Goal: Task Accomplishment & Management: Manage account settings

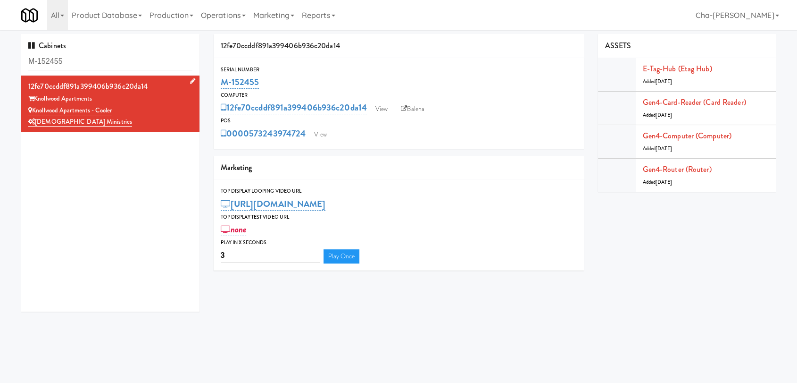
drag, startPoint x: 121, startPoint y: 107, endPoint x: 35, endPoint y: 108, distance: 86.3
click at [35, 108] on div "Knollwood Apartments - Cooler" at bounding box center [110, 111] width 164 height 12
copy link "Knollwood Apartments - Cooler"
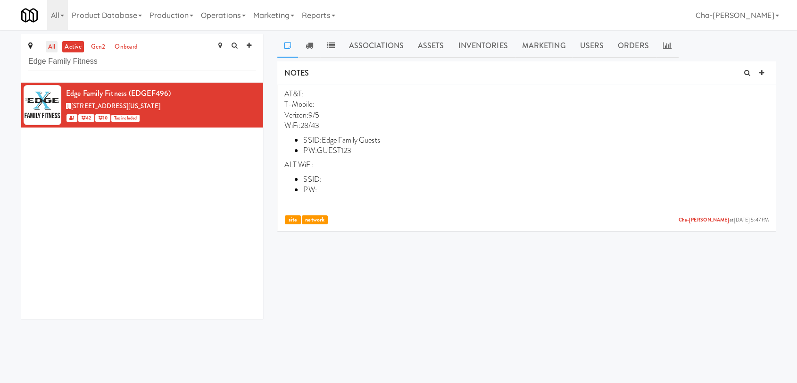
click at [56, 50] on link "all" at bounding box center [52, 47] width 12 height 12
click at [111, 61] on input "Edge Family Fitness" at bounding box center [142, 61] width 228 height 17
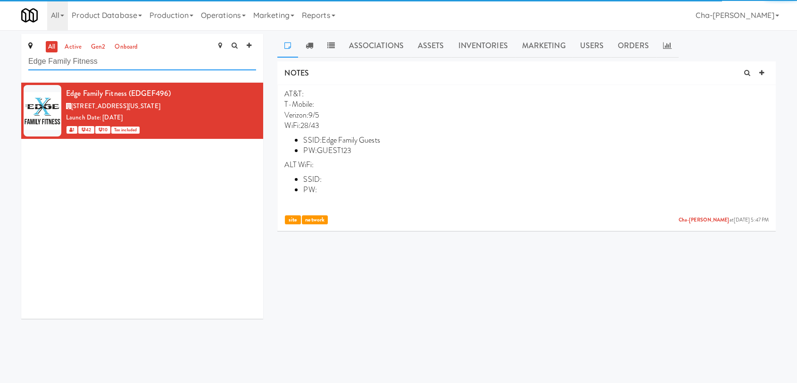
click at [111, 61] on input "Edge Family Fitness" at bounding box center [142, 61] width 228 height 17
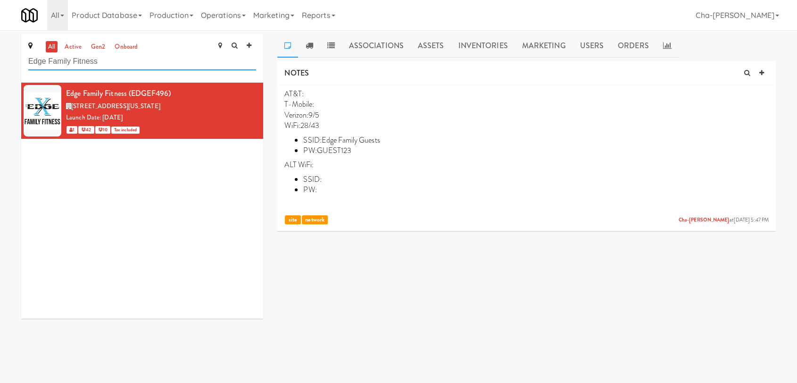
paste input "Knollwood Apartments - Cooler"
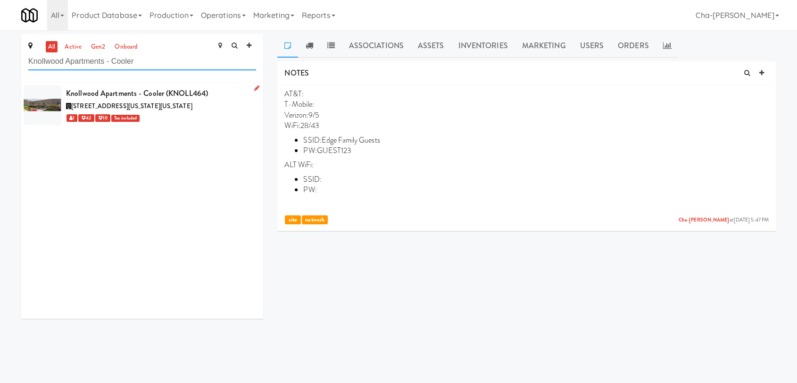
type input "Knollwood Apartments - Cooler"
click at [254, 85] on icon at bounding box center [256, 88] width 5 height 6
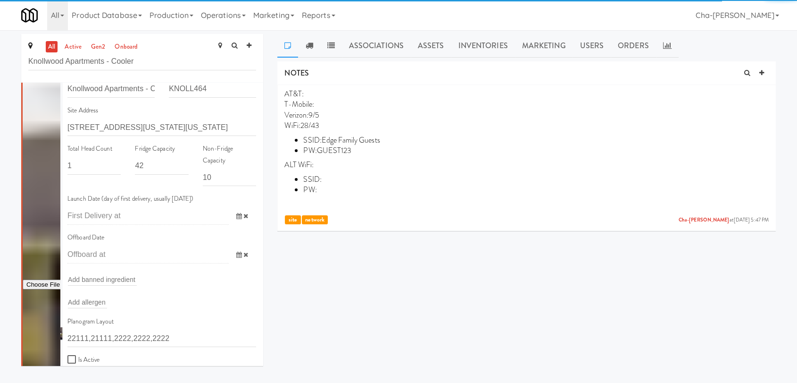
scroll to position [105, 0]
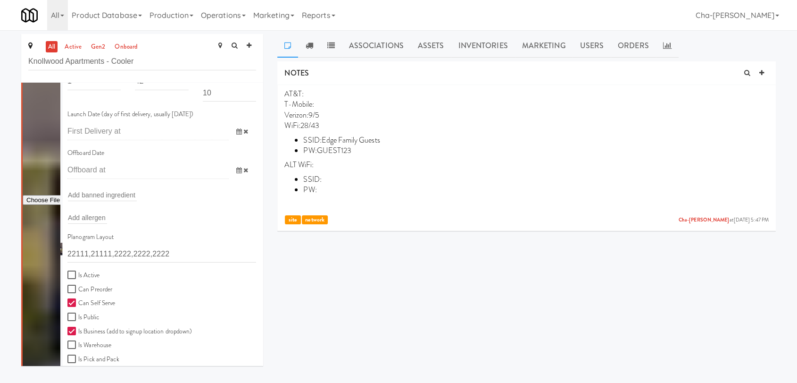
click at [80, 270] on label "Is Active" at bounding box center [83, 275] width 32 height 12
click at [78, 271] on input "Is Active" at bounding box center [72, 275] width 11 height 8
checkbox input "true"
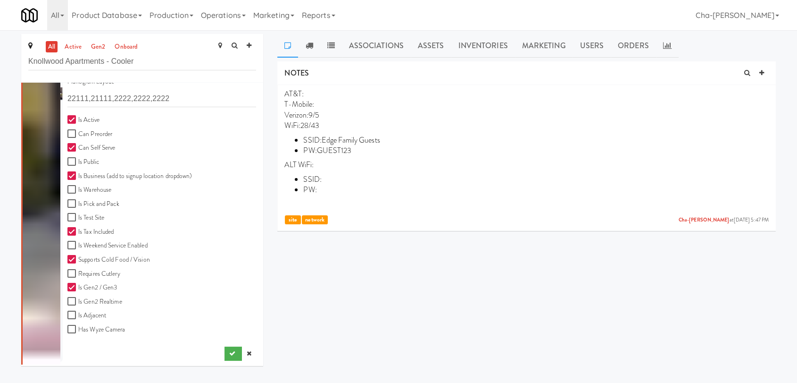
scroll to position [261, 0]
click at [225, 351] on button "submit" at bounding box center [233, 352] width 17 height 14
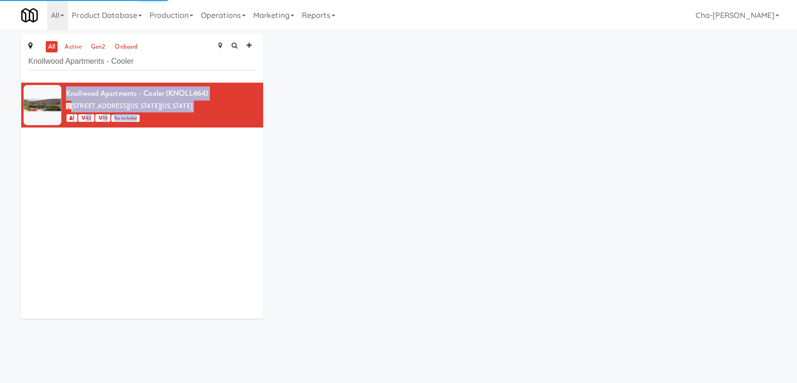
drag, startPoint x: 282, startPoint y: 90, endPoint x: 356, endPoint y: 188, distance: 122.3
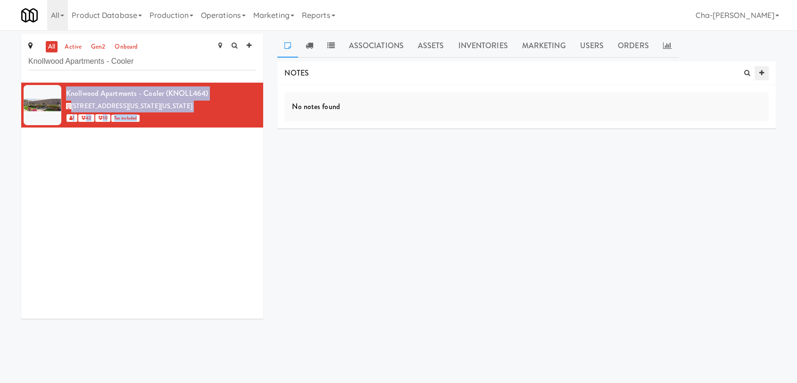
click at [763, 73] on icon at bounding box center [761, 73] width 5 height 6
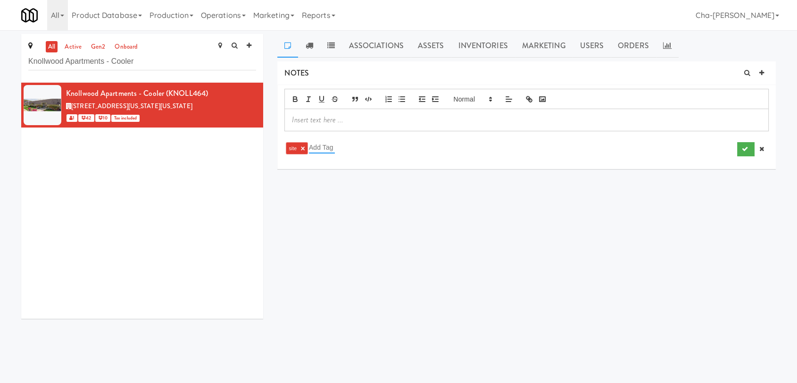
click at [324, 148] on input "text" at bounding box center [322, 147] width 26 height 12
type input "e"
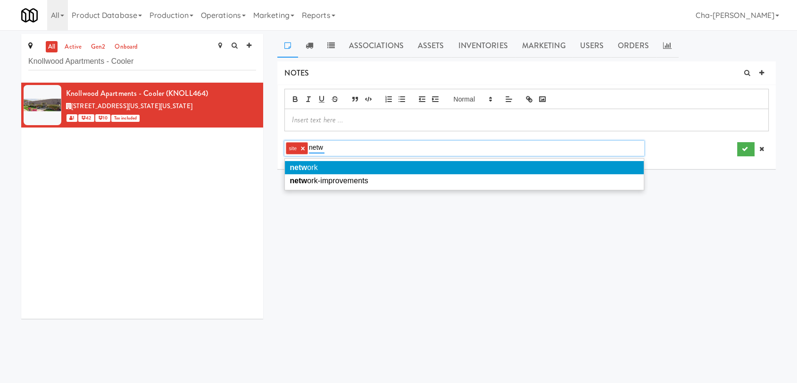
type input "netw"
click at [325, 164] on li "netw ork" at bounding box center [464, 167] width 359 height 13
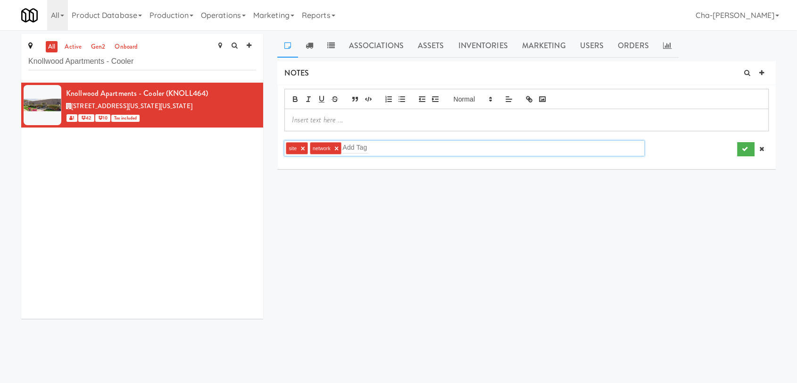
click at [313, 117] on p at bounding box center [526, 120] width 469 height 10
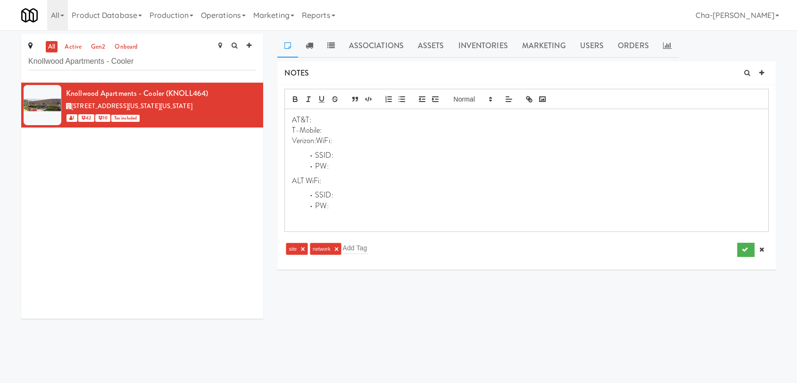
click at [317, 140] on p "Verizon:WiFi:" at bounding box center [526, 140] width 469 height 10
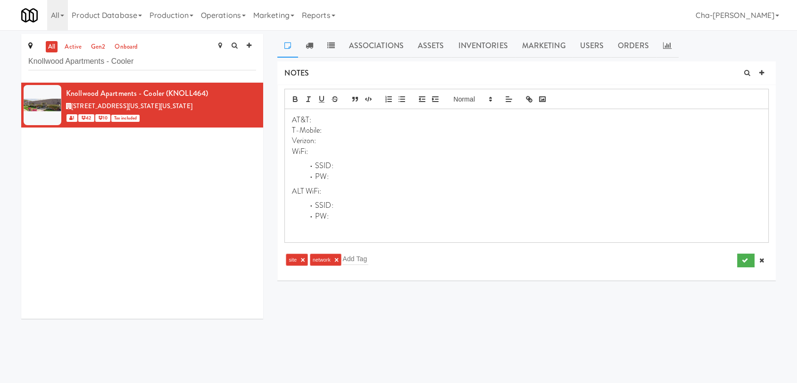
click at [334, 140] on p "Verizon:" at bounding box center [526, 140] width 469 height 10
click at [337, 174] on li "PW:" at bounding box center [533, 176] width 458 height 11
click at [339, 167] on li "SSID:" at bounding box center [533, 165] width 458 height 11
click at [323, 152] on p "WiFi:" at bounding box center [526, 151] width 469 height 10
click at [743, 257] on icon "submit" at bounding box center [745, 260] width 6 height 6
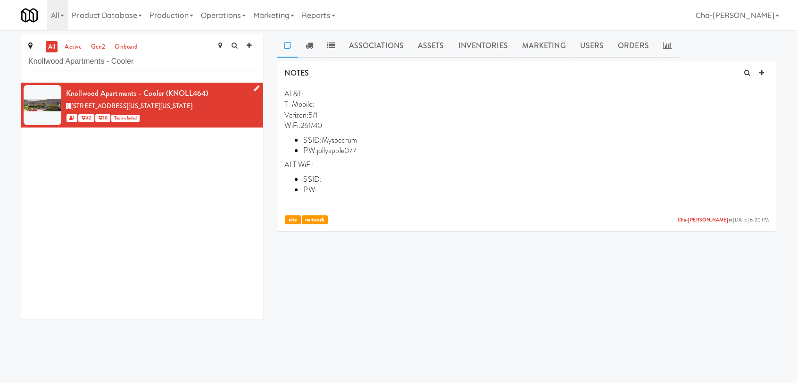
click at [254, 86] on icon at bounding box center [256, 88] width 5 height 6
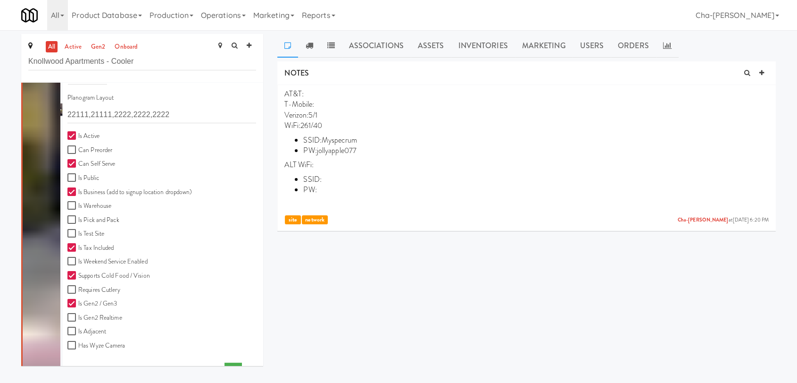
scroll to position [261, 0]
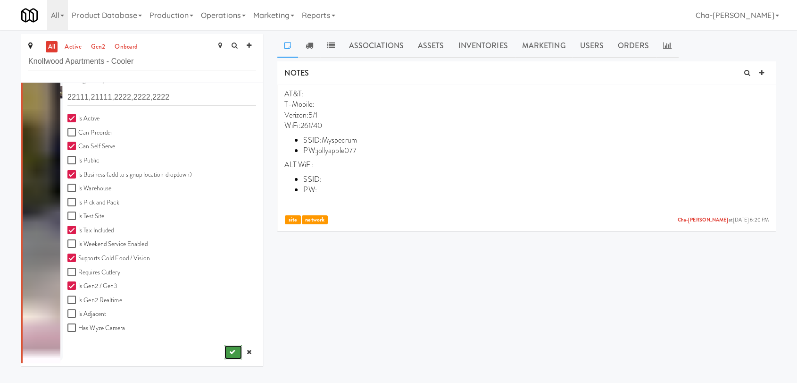
click at [229, 350] on icon "submit" at bounding box center [232, 352] width 6 height 6
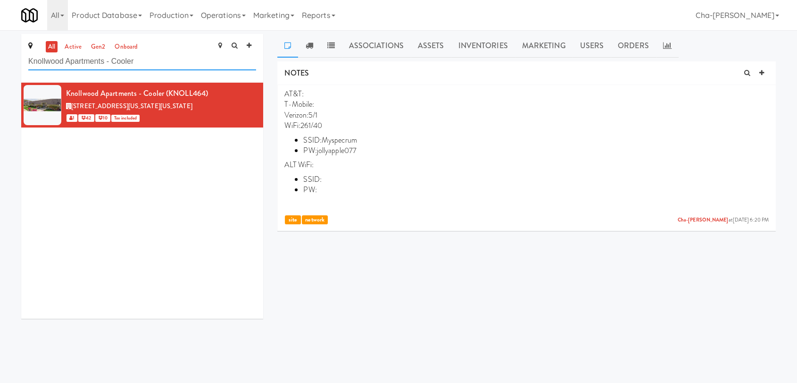
drag, startPoint x: 147, startPoint y: 64, endPoint x: 26, endPoint y: 67, distance: 120.8
click at [26, 67] on div "all active gen2 onboard Knollwood Apartments - Cooler" at bounding box center [142, 58] width 242 height 49
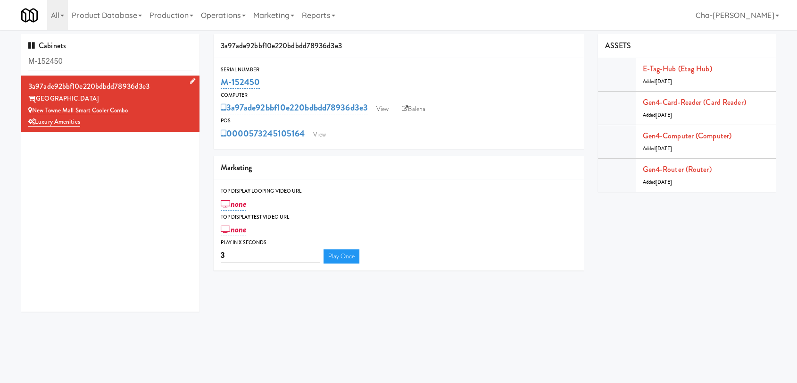
click at [33, 115] on div "New Towne Mall Smart Cooler Combo" at bounding box center [110, 111] width 164 height 12
click at [379, 108] on link "View" at bounding box center [383, 109] width 22 height 14
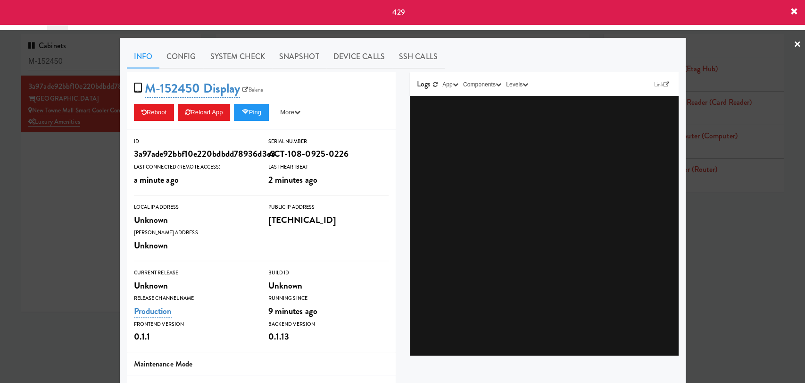
click at [792, 9] on icon at bounding box center [795, 12] width 8 height 8
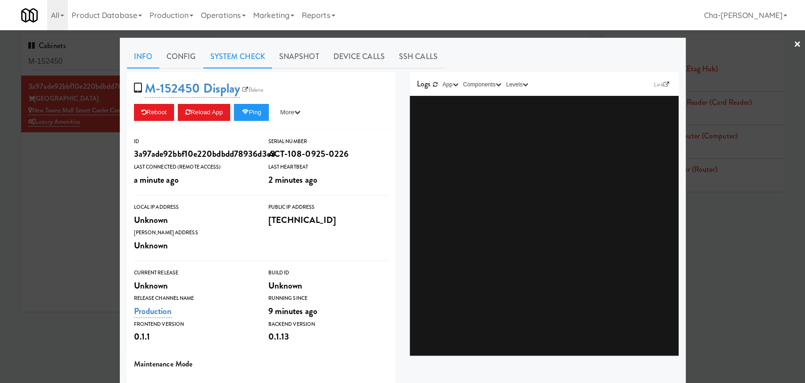
click at [240, 57] on link "System Check" at bounding box center [237, 57] width 69 height 24
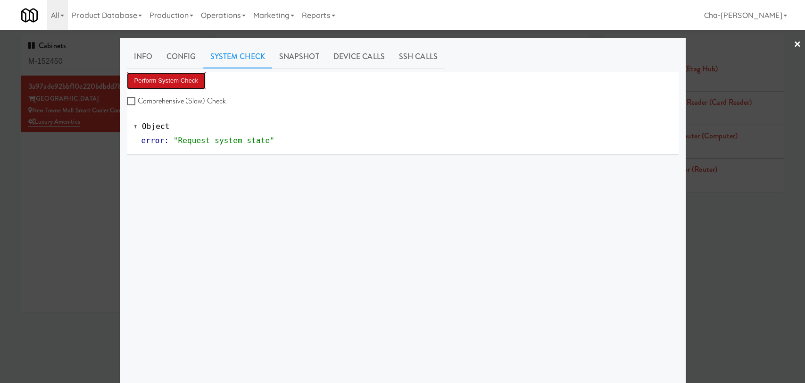
click at [159, 76] on button "Perform System Check" at bounding box center [166, 80] width 79 height 17
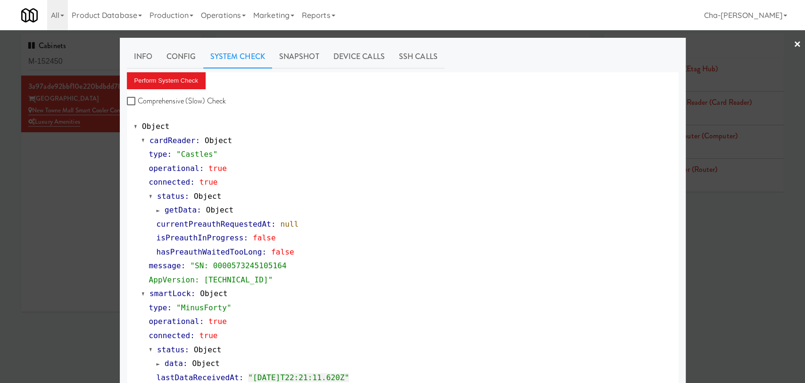
drag, startPoint x: 12, startPoint y: 216, endPoint x: 45, endPoint y: 205, distance: 34.8
click at [13, 216] on div at bounding box center [402, 191] width 805 height 383
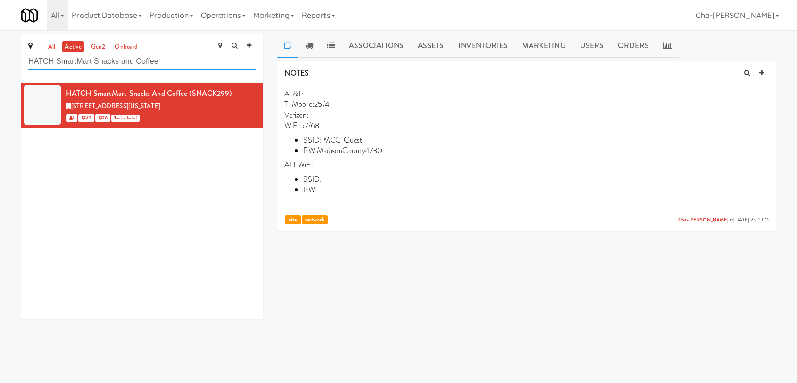
click at [168, 61] on input "HATCH SmartMart Snacks and Coffee" at bounding box center [142, 61] width 228 height 17
paste input "New Towne Mall Smart Cooler Combo"
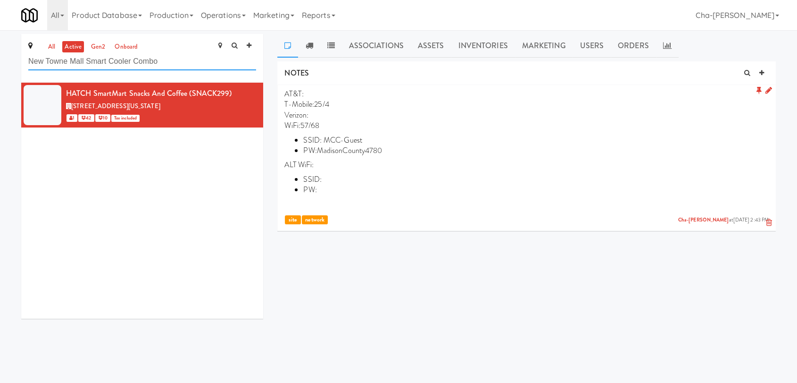
type input "New Towne Mall Smart Cooler Combo"
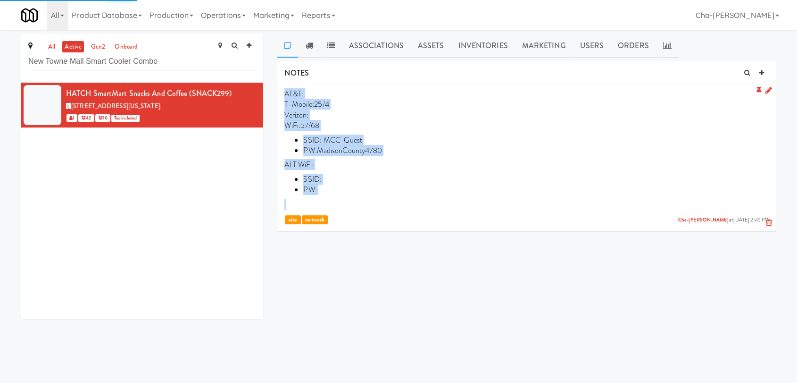
drag, startPoint x: 282, startPoint y: 90, endPoint x: 353, endPoint y: 205, distance: 135.0
click at [353, 205] on li "AT&T: T-Mobile:25/4 Verizon: WiFi:57/68 SSID: MCC-Guest PW:MadisonCounty4780 AL…" at bounding box center [526, 156] width 499 height 143
copy p "AT&T: T-Mobile:25/4 Verizon: WiFi:57/68 SSID: MCC-Guest PW:MadisonCounty4780 AL…"
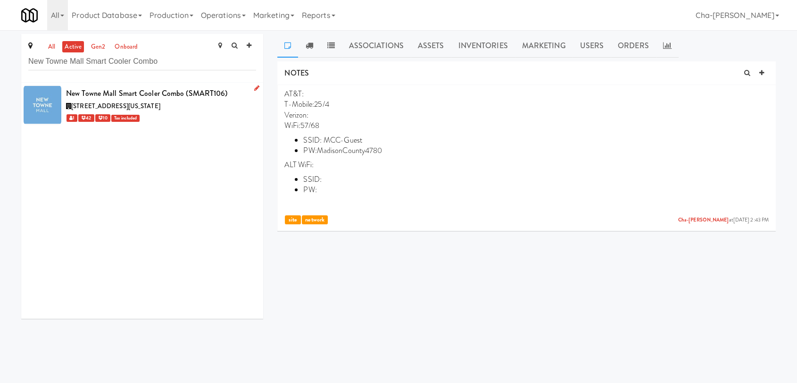
click at [210, 114] on div "1 42 10 Tax included" at bounding box center [161, 118] width 190 height 12
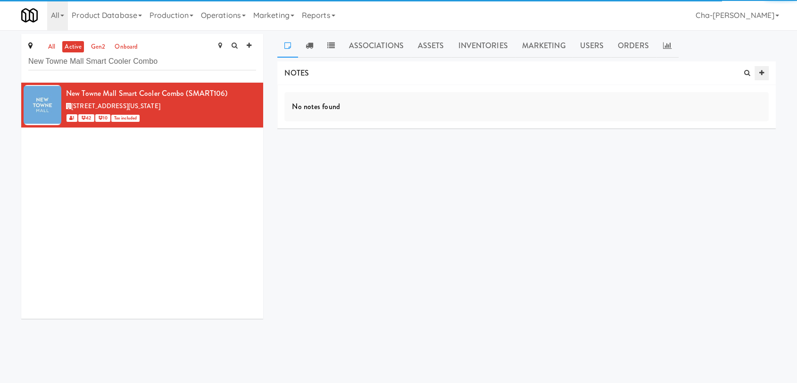
click at [762, 72] on icon at bounding box center [761, 73] width 5 height 6
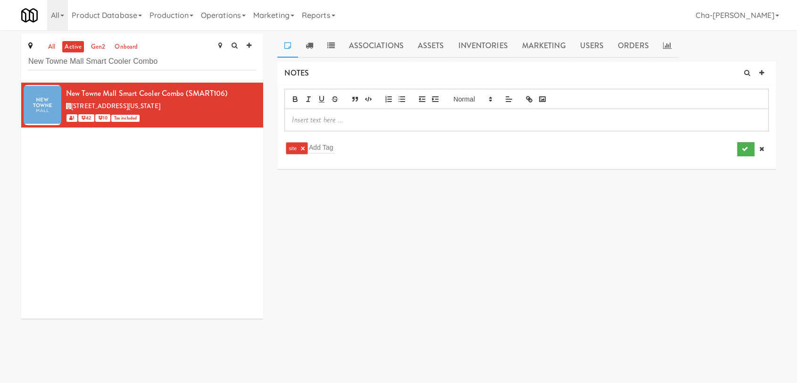
click at [395, 122] on p at bounding box center [526, 120] width 469 height 10
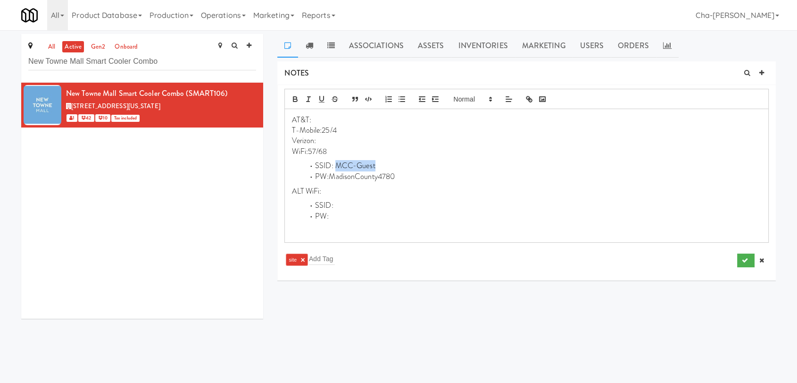
drag, startPoint x: 338, startPoint y: 166, endPoint x: 393, endPoint y: 167, distance: 54.7
click at [393, 167] on li "SSID: MCC-Guest" at bounding box center [533, 165] width 458 height 11
drag, startPoint x: 332, startPoint y: 176, endPoint x: 411, endPoint y: 182, distance: 79.5
click at [411, 182] on li "PW:MadisonCounty4780" at bounding box center [533, 176] width 458 height 11
click at [346, 127] on p "T-Mobile:25/4" at bounding box center [526, 130] width 469 height 10
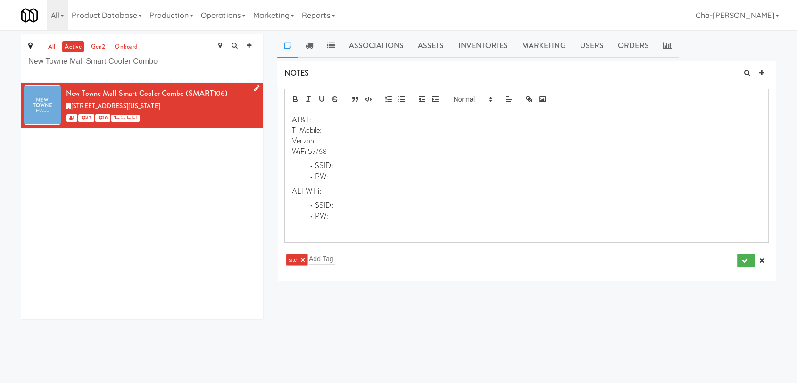
click at [254, 88] on icon at bounding box center [256, 88] width 5 height 6
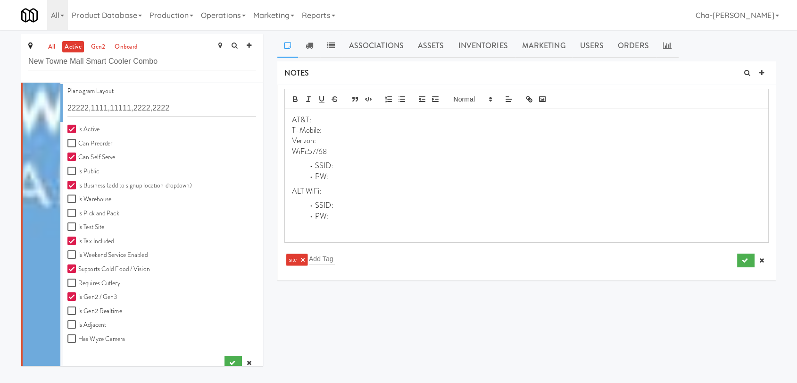
scroll to position [261, 0]
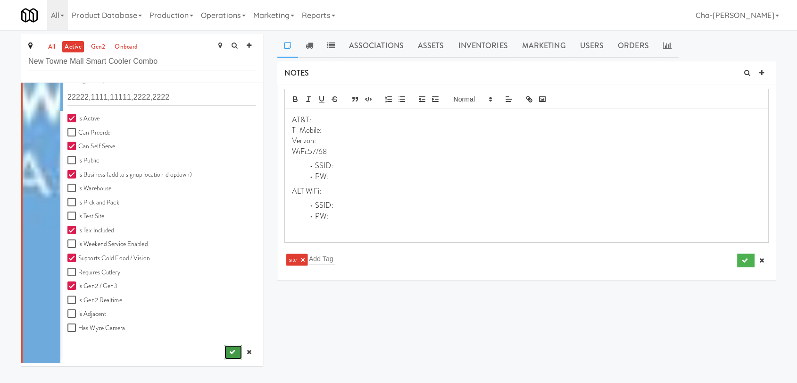
click at [229, 352] on icon "submit" at bounding box center [232, 352] width 6 height 6
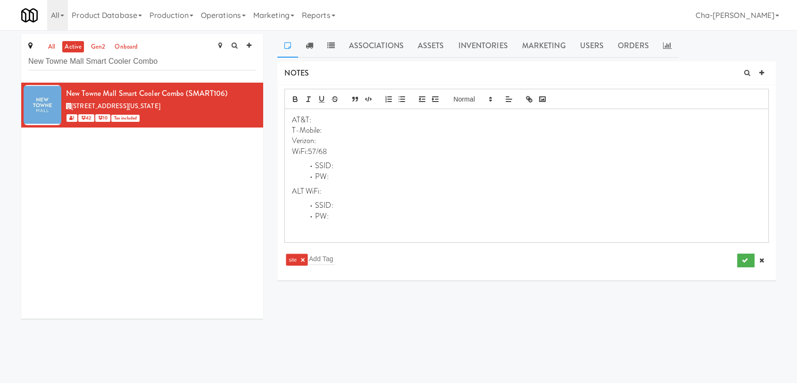
click at [337, 147] on p "WiFi:57/68" at bounding box center [526, 151] width 469 height 10
click at [328, 141] on p "Verizon:" at bounding box center [526, 140] width 469 height 10
click at [342, 255] on div "site × Add Tag" at bounding box center [463, 259] width 359 height 15
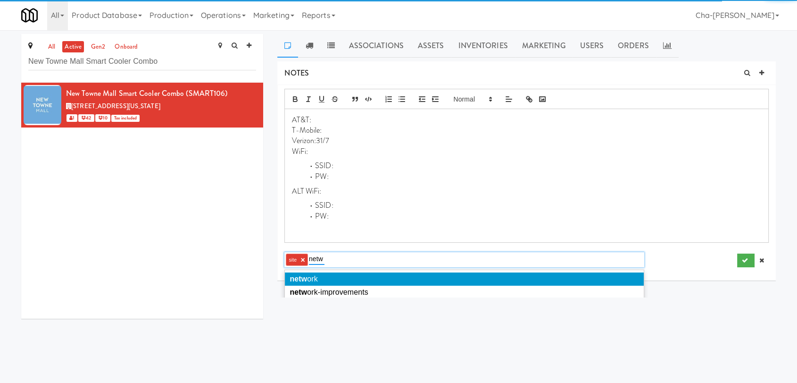
type input "netw"
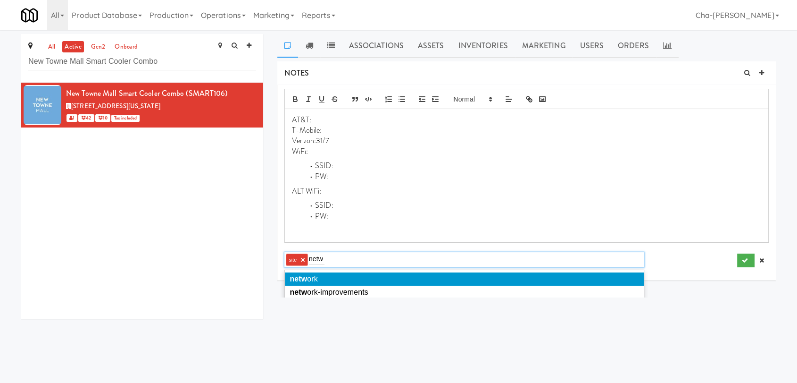
click at [332, 276] on li "netw ork" at bounding box center [464, 278] width 359 height 13
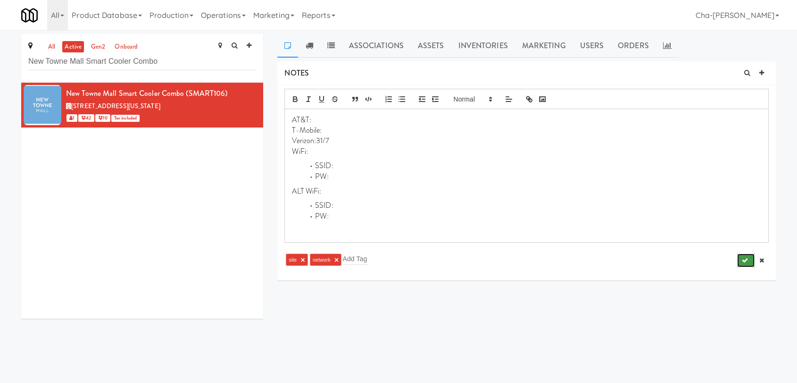
click at [746, 258] on icon "submit" at bounding box center [745, 260] width 6 height 6
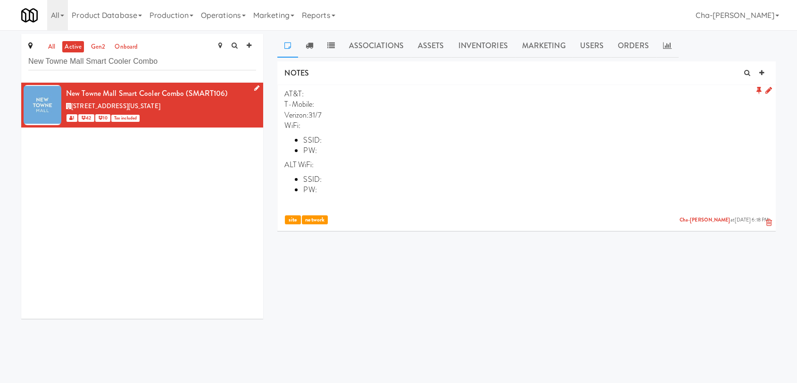
click at [254, 85] on icon at bounding box center [256, 88] width 5 height 6
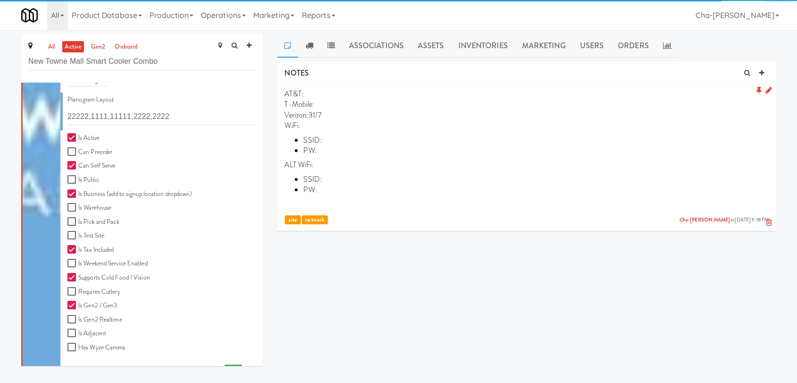
scroll to position [261, 0]
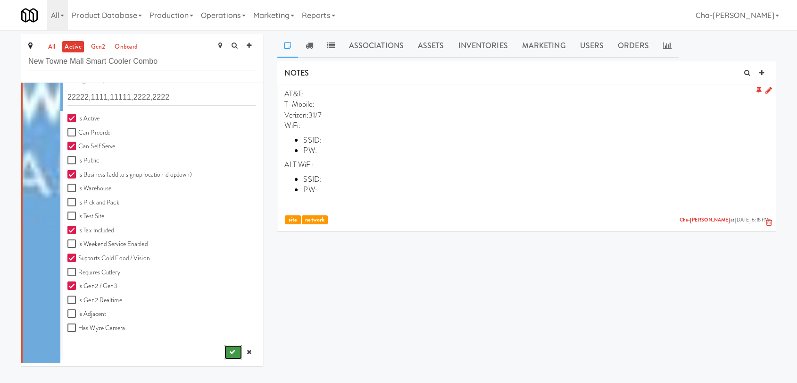
click at [229, 353] on icon "submit" at bounding box center [232, 352] width 6 height 6
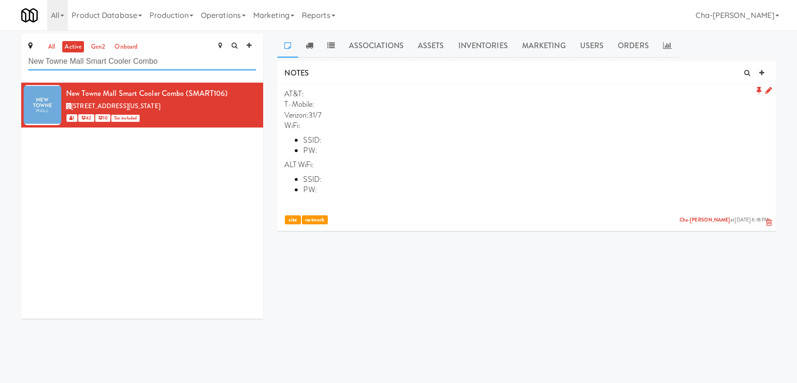
drag, startPoint x: 162, startPoint y: 60, endPoint x: 26, endPoint y: 67, distance: 136.1
click at [26, 67] on div "all active gen2 onboard New Towne Mall Smart Cooler Combo" at bounding box center [142, 58] width 242 height 49
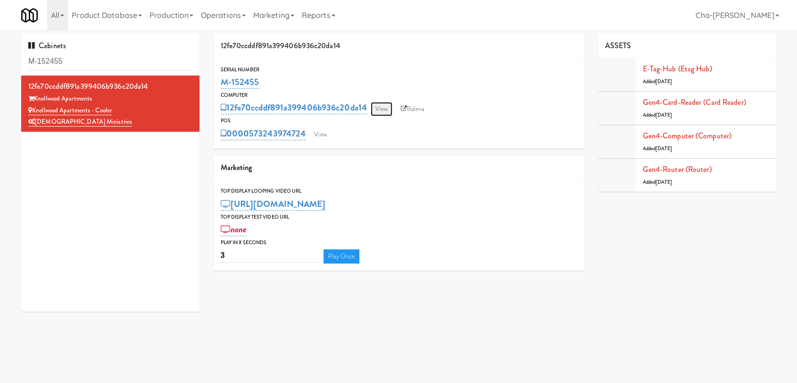
click at [381, 107] on link "View" at bounding box center [382, 109] width 22 height 14
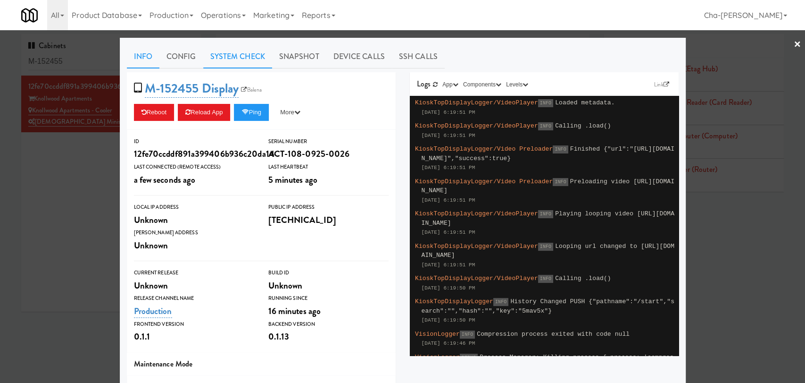
click at [252, 50] on link "System Check" at bounding box center [237, 57] width 69 height 24
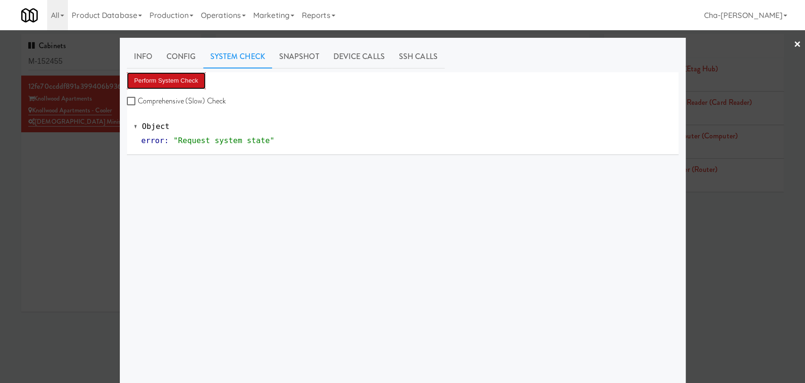
click at [162, 83] on button "Perform System Check" at bounding box center [166, 80] width 79 height 17
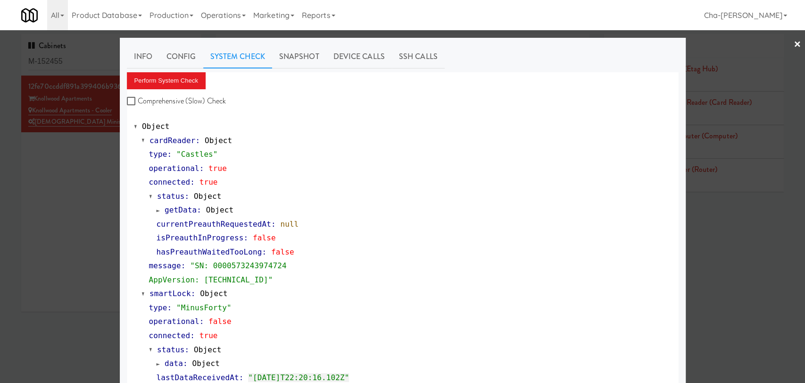
click at [80, 189] on div at bounding box center [402, 191] width 805 height 383
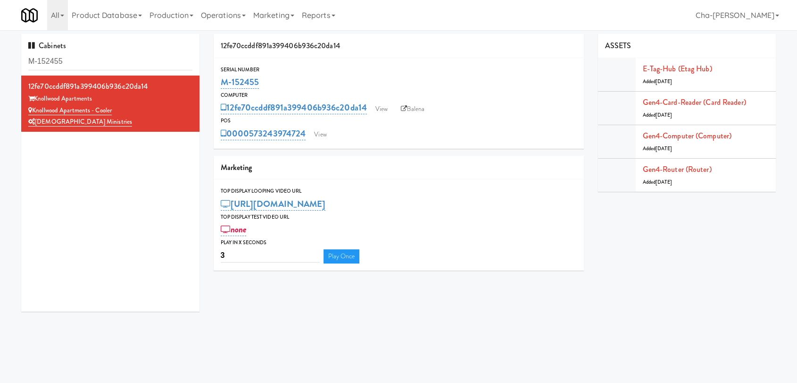
drag, startPoint x: 272, startPoint y: 86, endPoint x: 212, endPoint y: 86, distance: 60.4
click at [212, 86] on div "12fe70ccddf891a399406b936c20da14 Serial Number M-152455 Computer 12fe70ccddf891…" at bounding box center [399, 155] width 384 height 243
copy link "M-152455"
click at [387, 103] on link "View" at bounding box center [382, 109] width 22 height 14
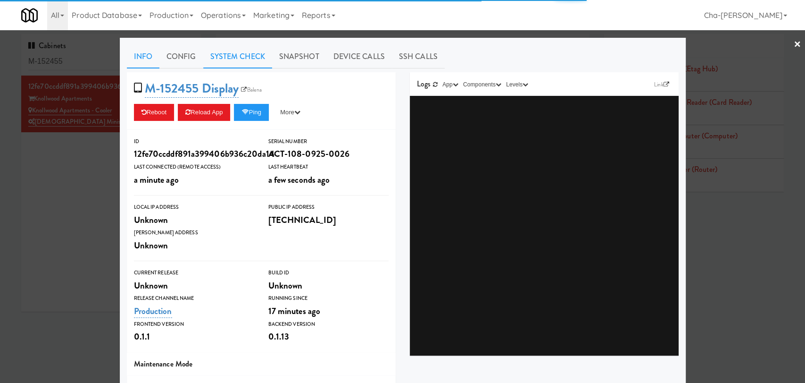
click at [239, 57] on link "System Check" at bounding box center [237, 57] width 69 height 24
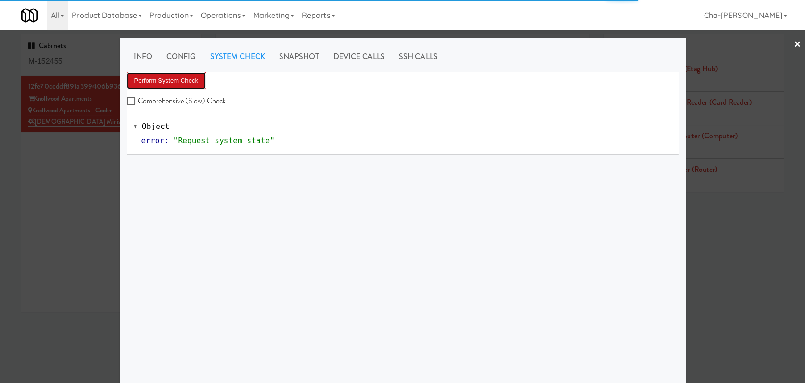
click at [186, 82] on button "Perform System Check" at bounding box center [166, 80] width 79 height 17
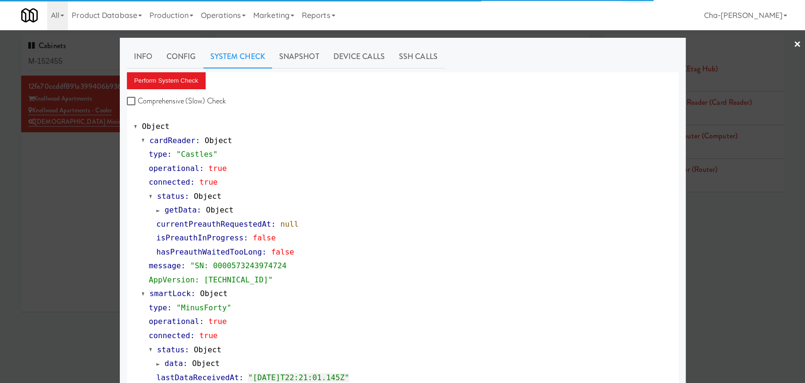
click at [99, 216] on div at bounding box center [402, 191] width 805 height 383
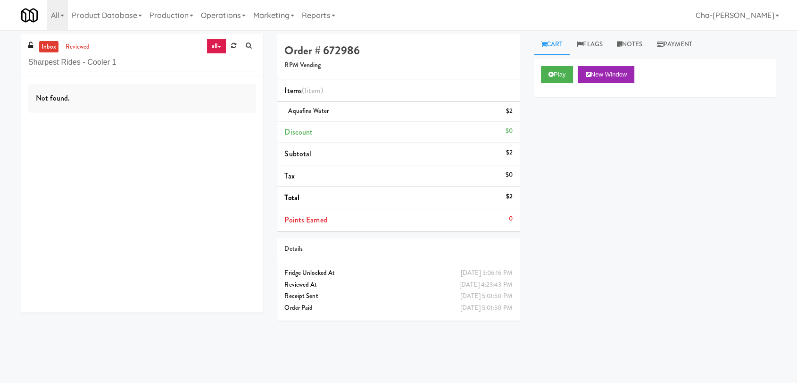
click at [129, 64] on input "Sharpest Rides - Cooler 1" at bounding box center [142, 62] width 228 height 17
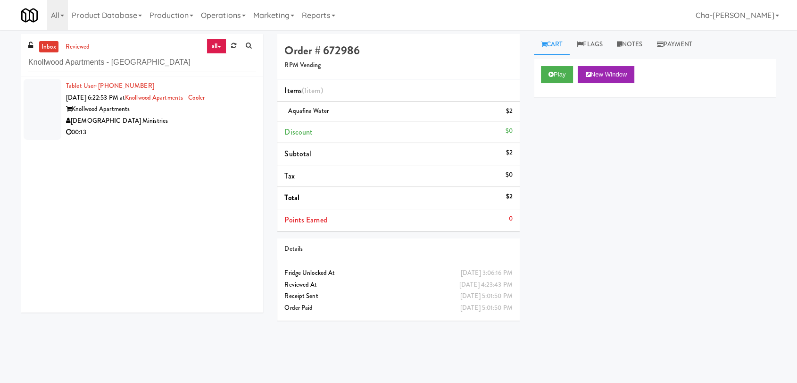
click at [174, 120] on div "[DEMOGRAPHIC_DATA] Ministries" at bounding box center [161, 121] width 190 height 12
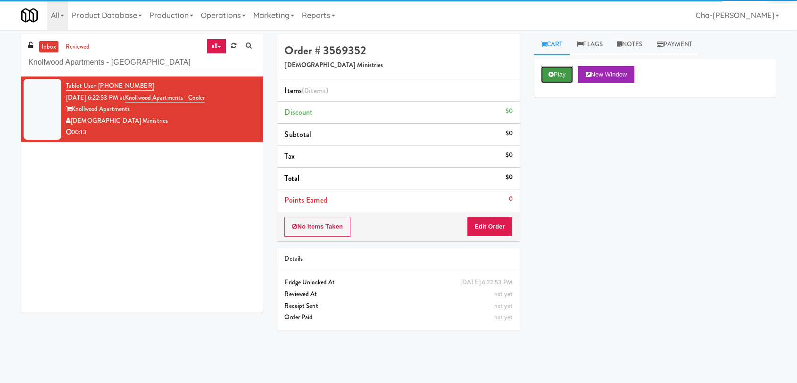
click at [562, 76] on button "Play" at bounding box center [557, 74] width 33 height 17
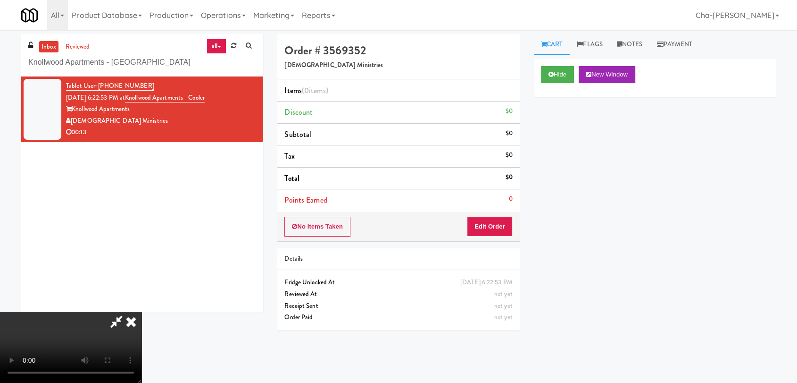
click at [142, 312] on icon at bounding box center [131, 321] width 21 height 19
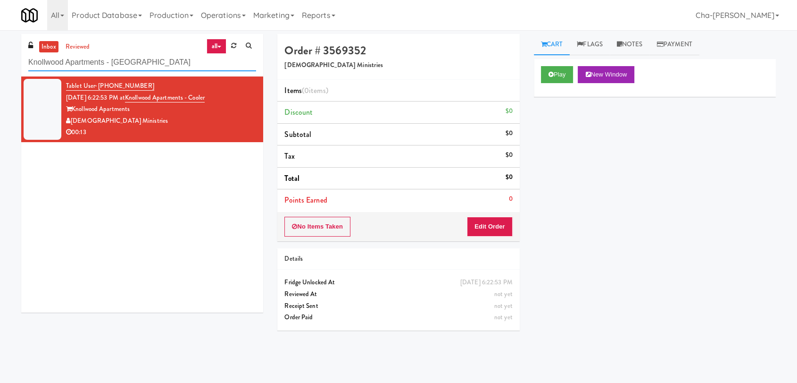
click at [135, 61] on input "Knollwood Apartments - [GEOGRAPHIC_DATA]" at bounding box center [142, 62] width 228 height 17
paste input "New Towne Mall Smart Cooler Combo"
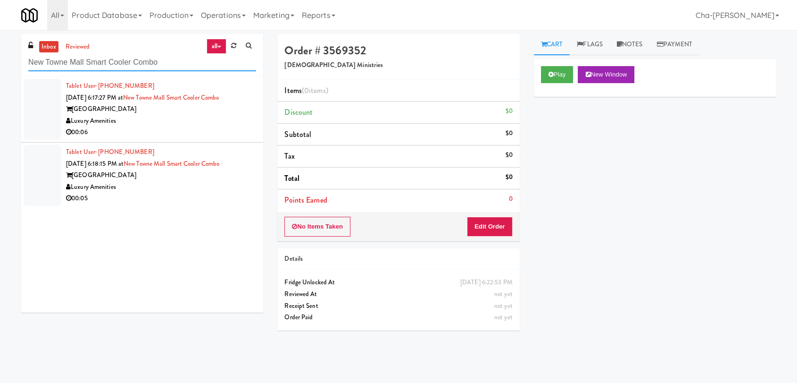
type input "New Towne Mall Smart Cooler Combo"
click at [166, 123] on div "Luxury Amenities" at bounding box center [161, 121] width 190 height 12
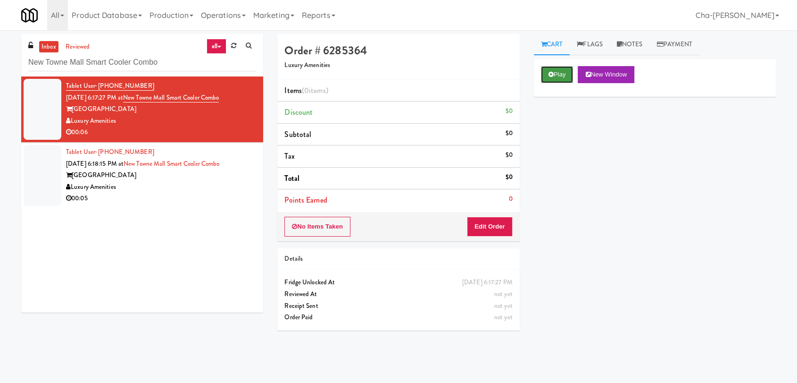
click at [560, 76] on button "Play" at bounding box center [557, 74] width 33 height 17
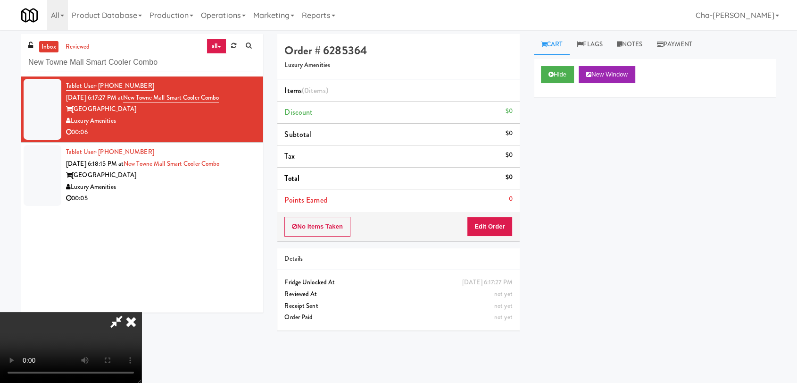
click at [142, 312] on icon at bounding box center [131, 321] width 21 height 19
